Goal: Transaction & Acquisition: Purchase product/service

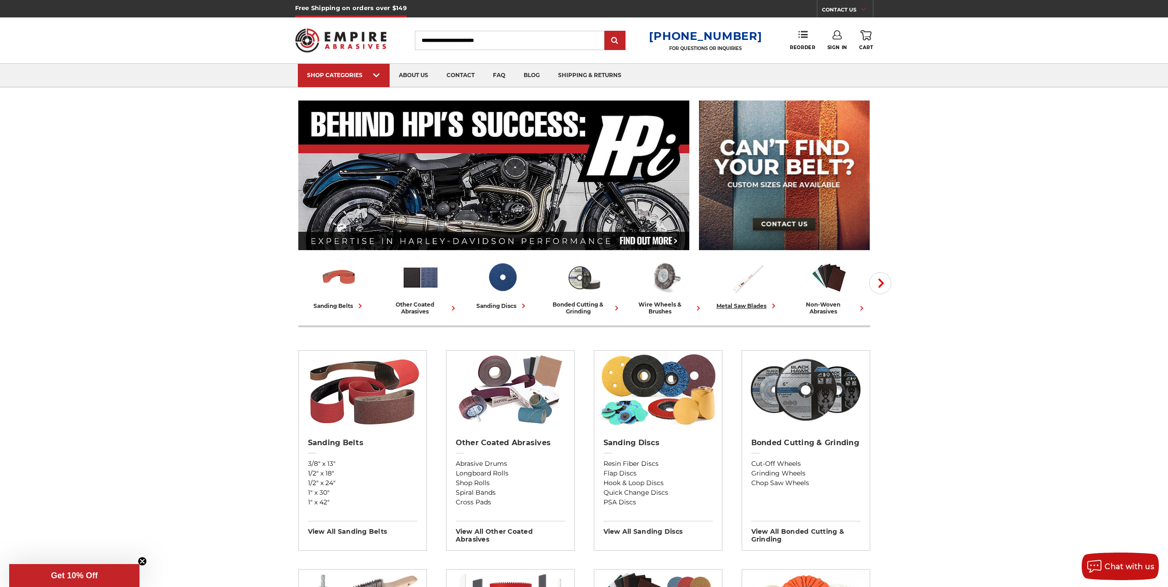
click at [749, 297] on link "metal saw blades" at bounding box center [748, 284] width 74 height 52
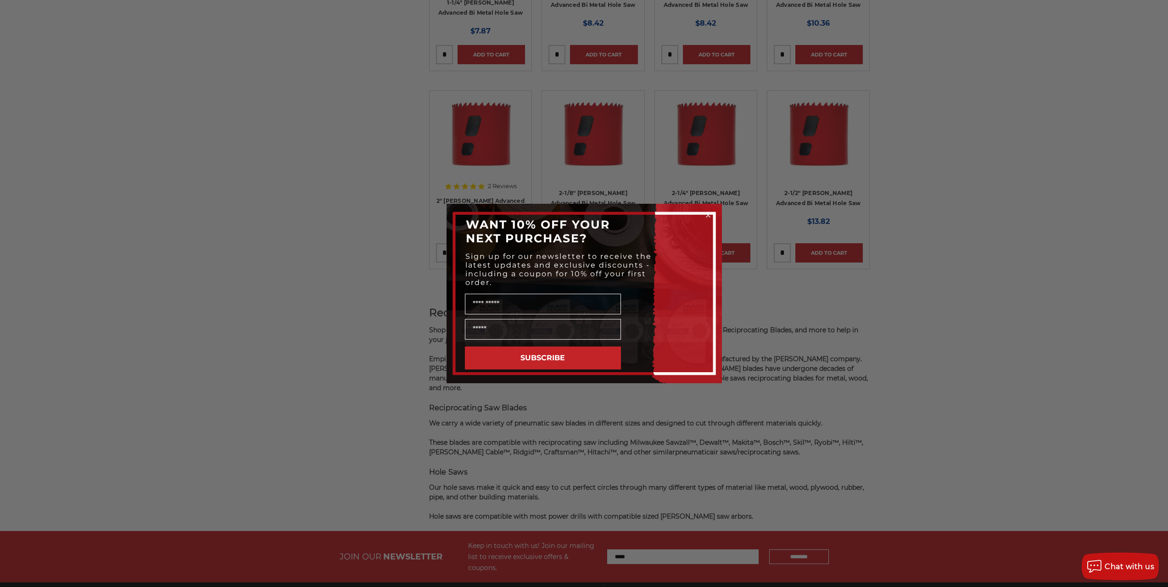
scroll to position [643, 0]
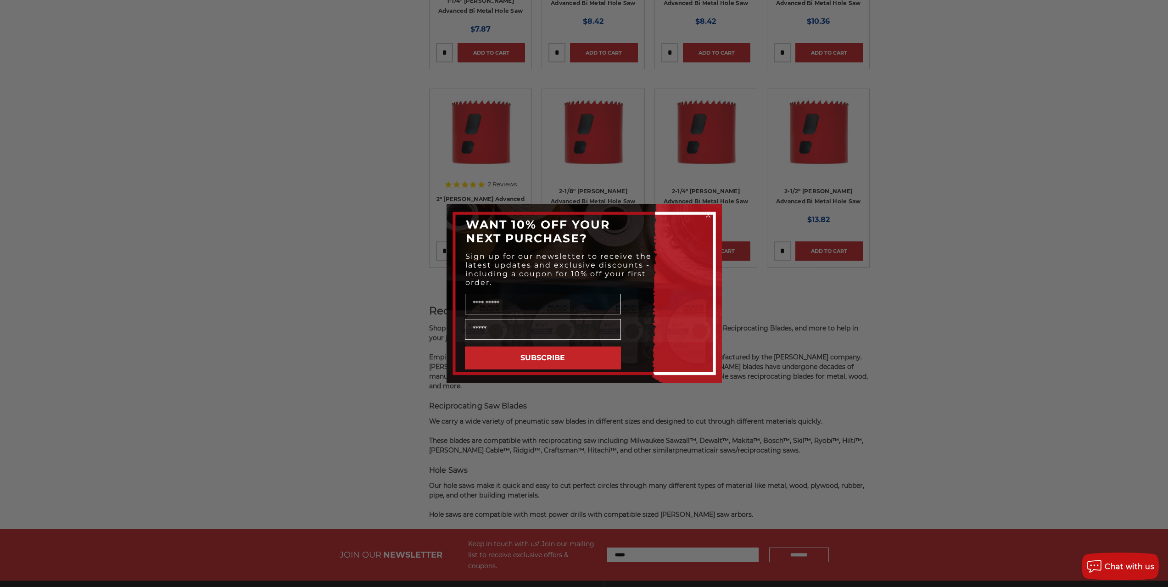
click at [860, 331] on div "Close dialog WANT 10% OFF YOUR NEXT PURCHASE? Sign up for our newsletter to rec…" at bounding box center [584, 293] width 1168 height 587
click at [706, 214] on circle "Close dialog" at bounding box center [708, 215] width 9 height 9
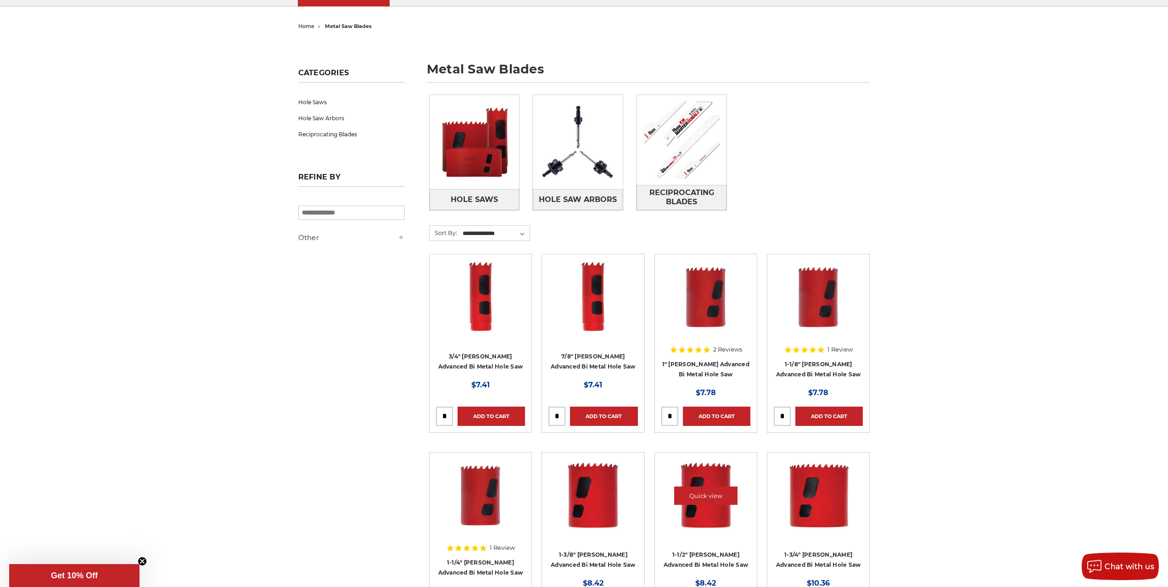
scroll to position [0, 0]
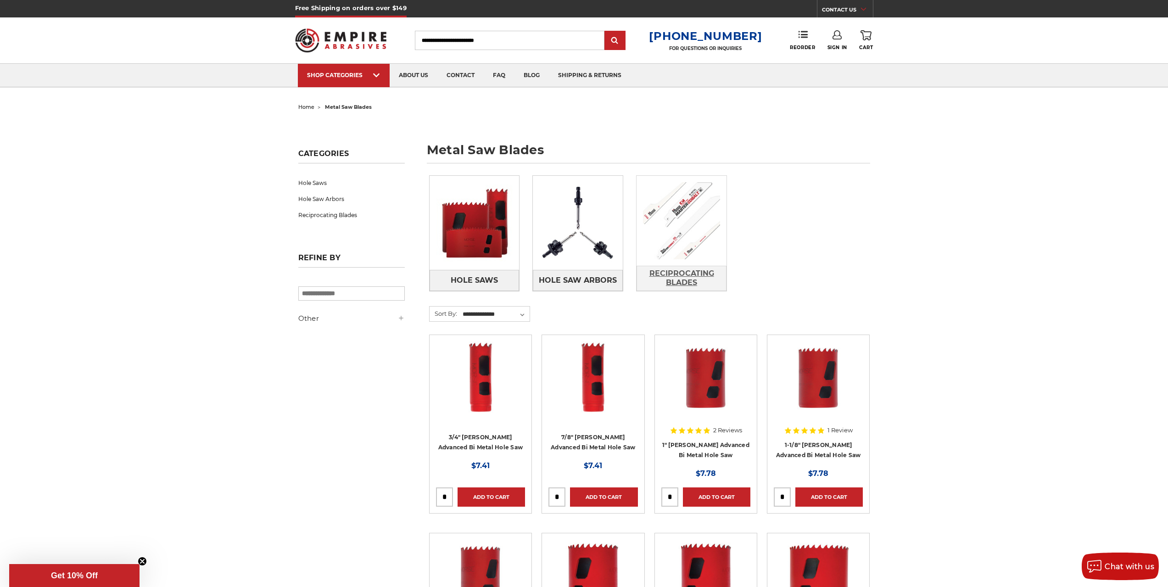
click at [666, 275] on span "Reciprocating Blades" at bounding box center [681, 278] width 89 height 25
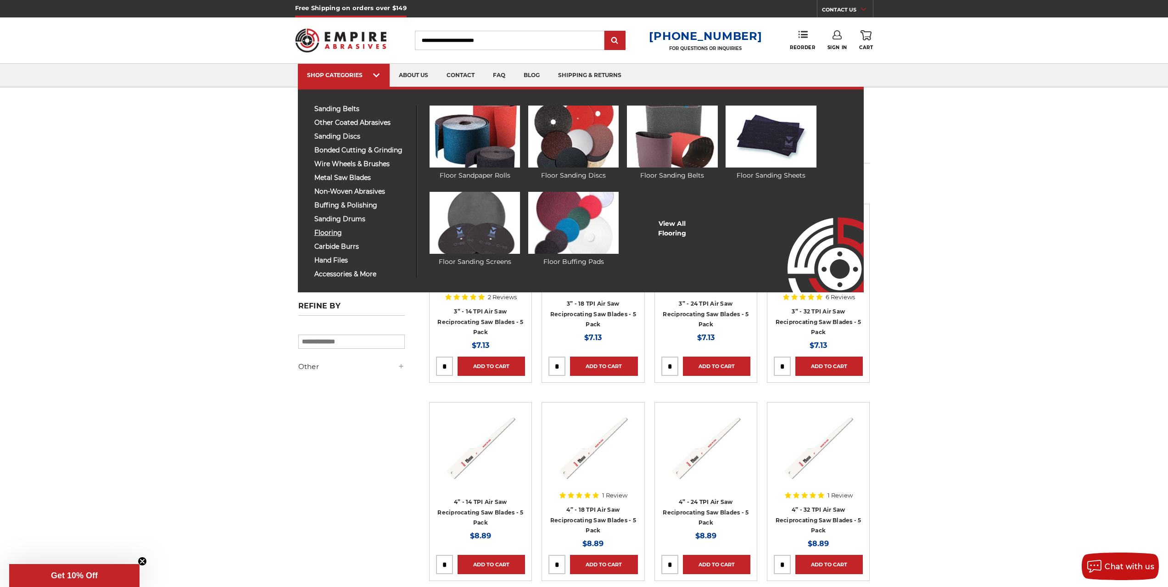
click at [336, 233] on span "flooring" at bounding box center [361, 233] width 95 height 7
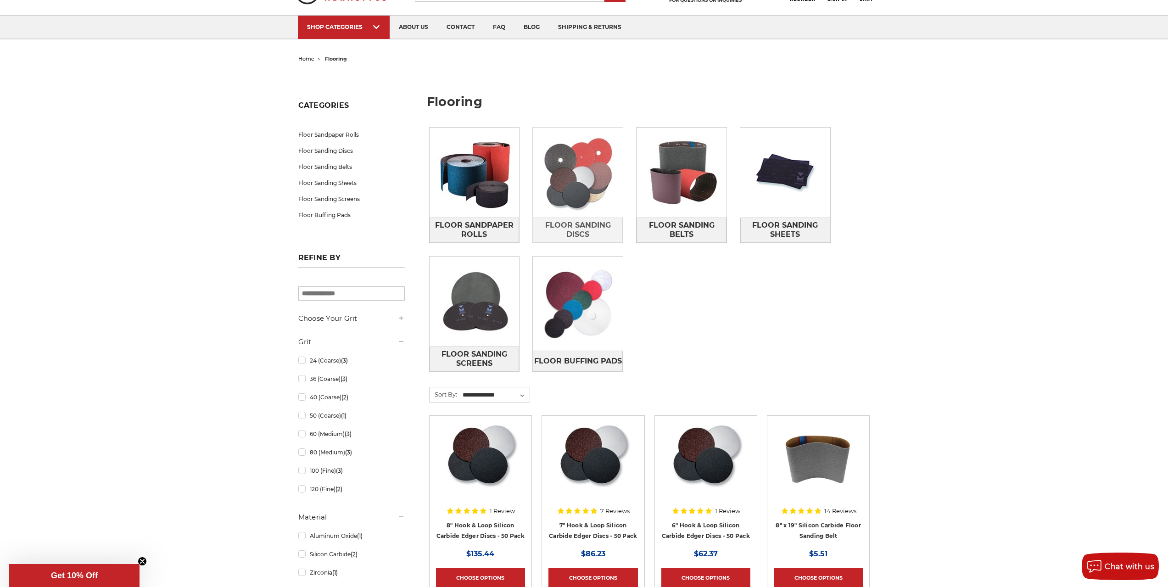
scroll to position [92, 0]
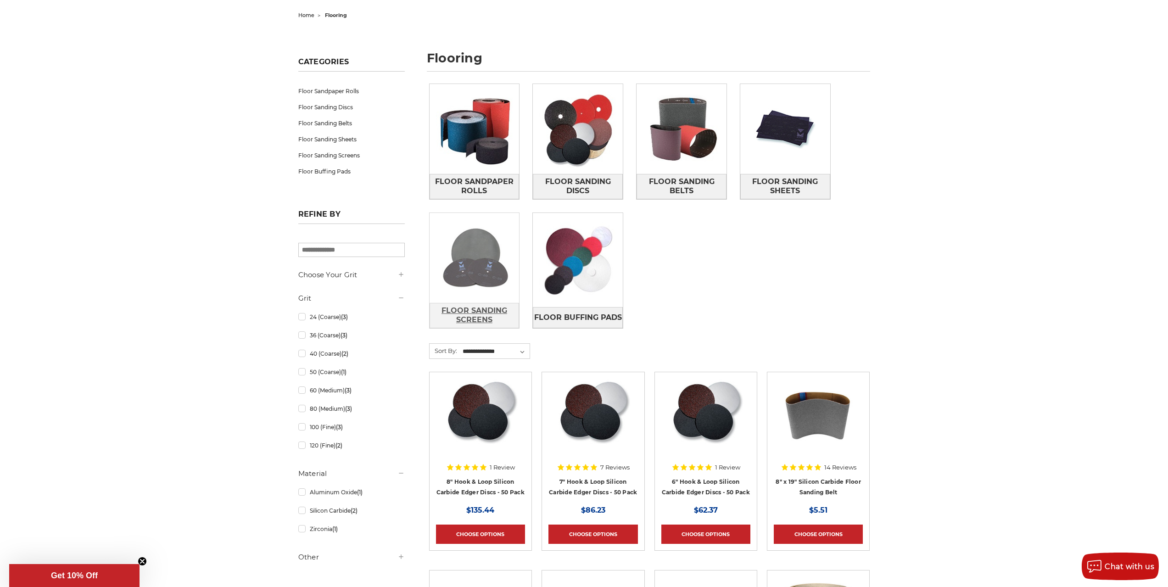
click at [477, 313] on span "Floor Sanding Screens" at bounding box center [474, 315] width 89 height 25
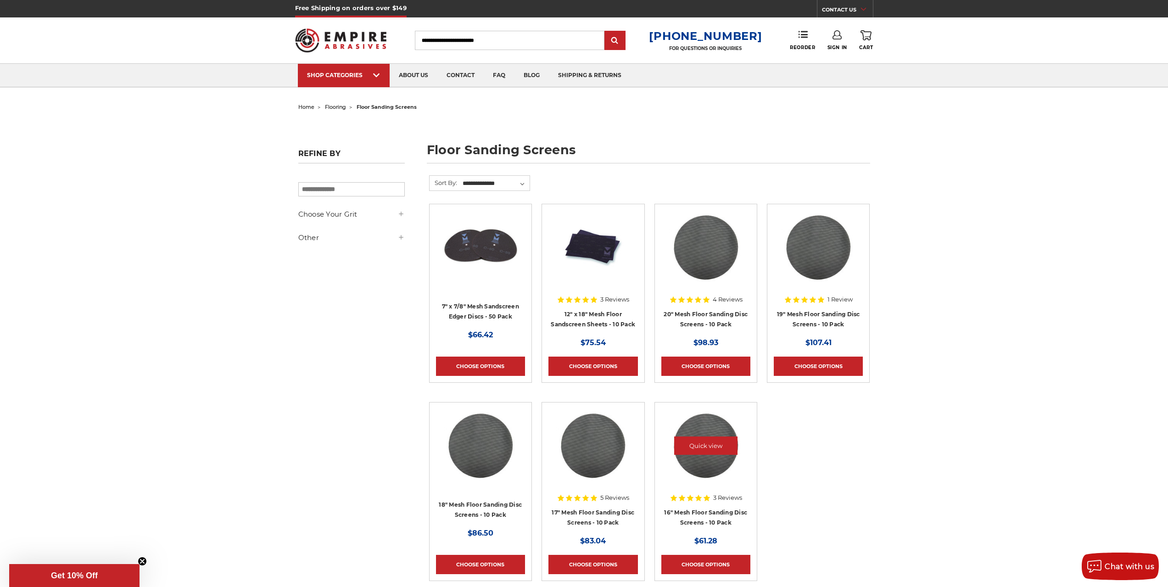
click at [714, 454] on img at bounding box center [705, 445] width 73 height 73
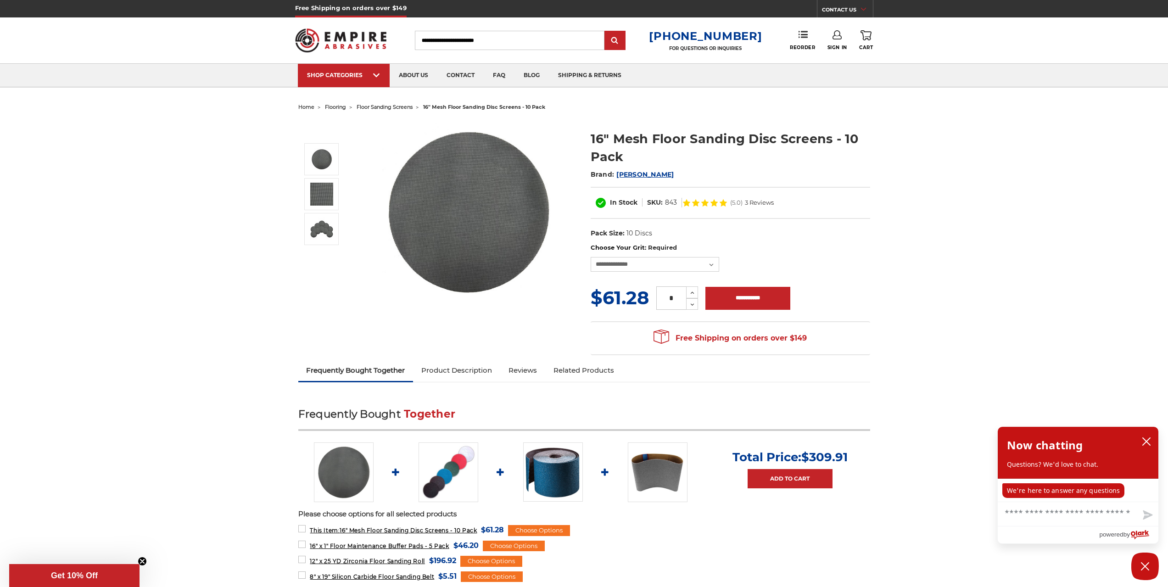
click at [468, 372] on link "Product Description" at bounding box center [456, 370] width 87 height 20
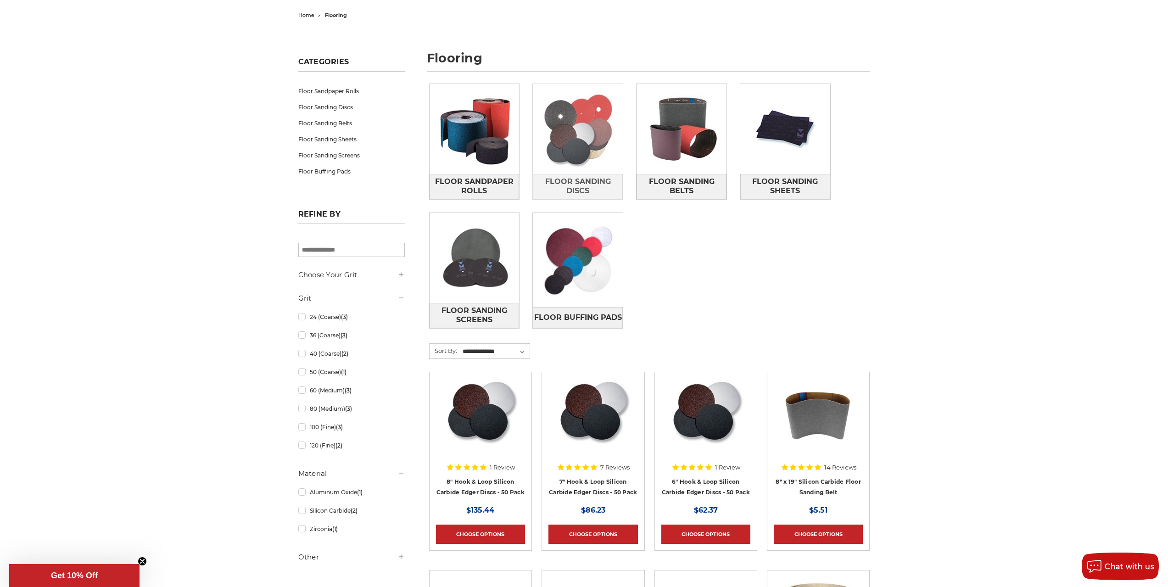
click at [559, 146] on img at bounding box center [578, 129] width 90 height 90
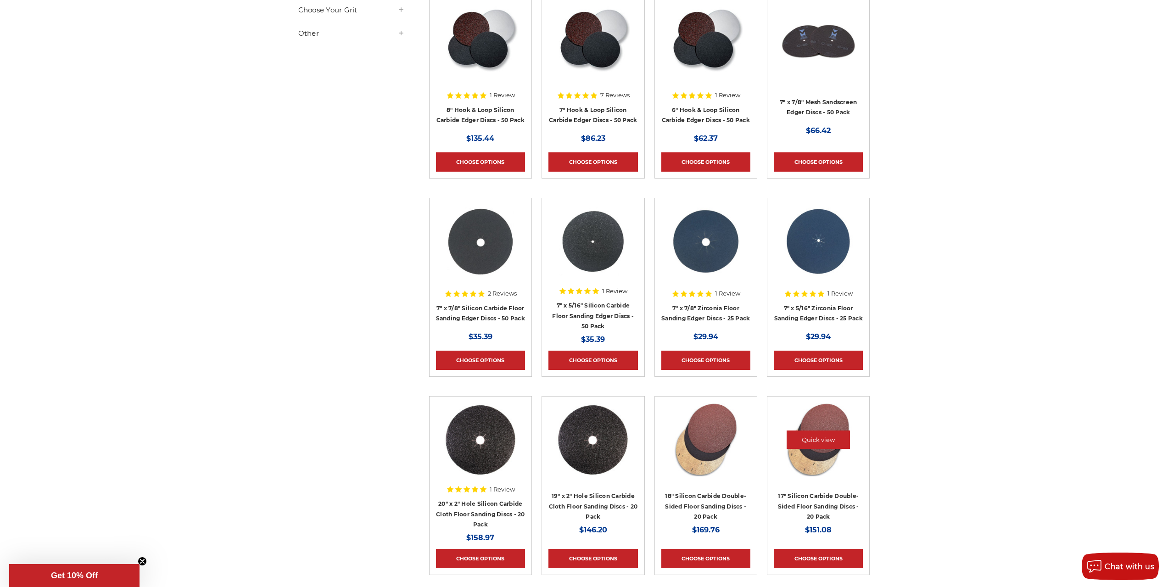
scroll to position [275, 0]
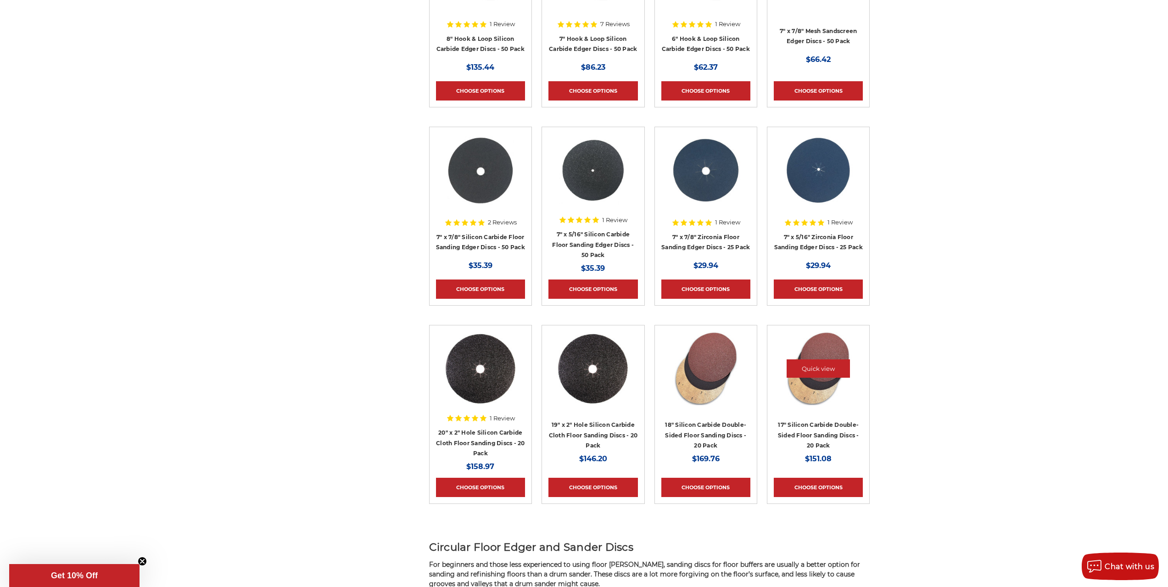
click at [815, 352] on img at bounding box center [818, 368] width 73 height 73
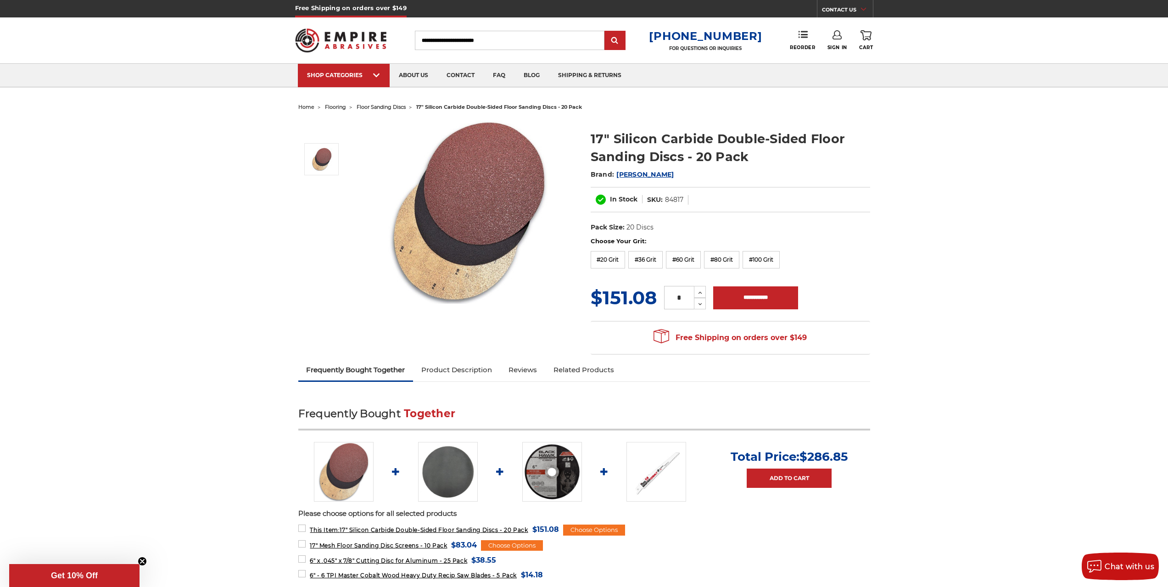
click at [458, 373] on link "Product Description" at bounding box center [456, 370] width 87 height 20
